Goal: Task Accomplishment & Management: Manage account settings

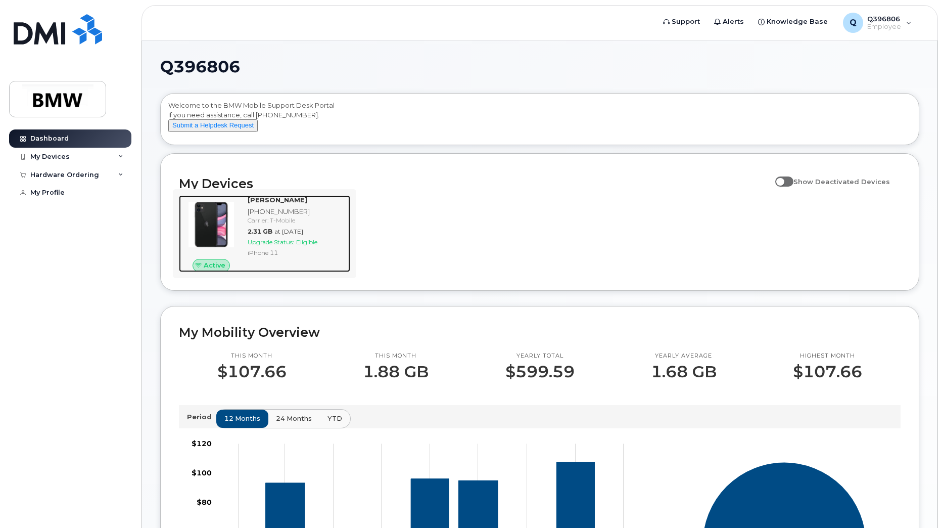
drag, startPoint x: 245, startPoint y: 243, endPoint x: 211, endPoint y: 226, distance: 38.0
click at [211, 226] on img at bounding box center [211, 224] width 49 height 49
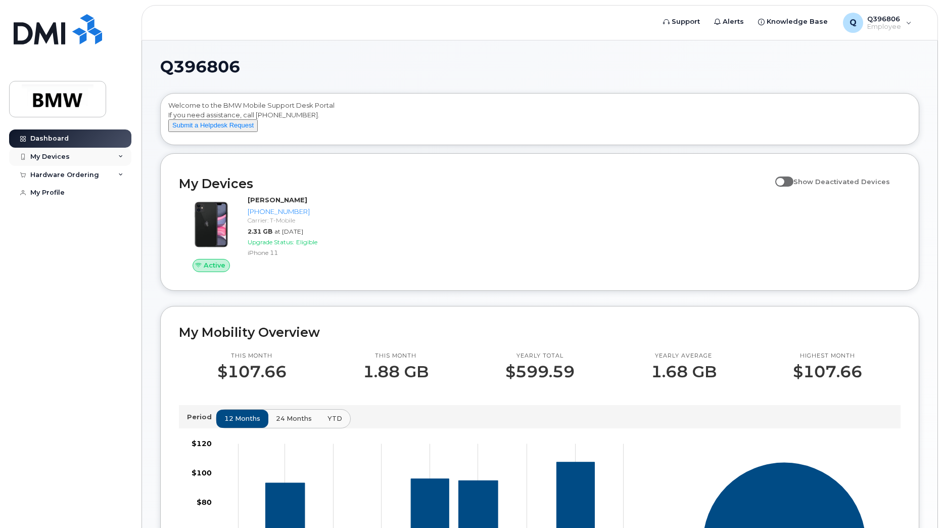
click at [57, 153] on div "My Devices" at bounding box center [49, 157] width 39 height 8
